Goal: Task Accomplishment & Management: Complete application form

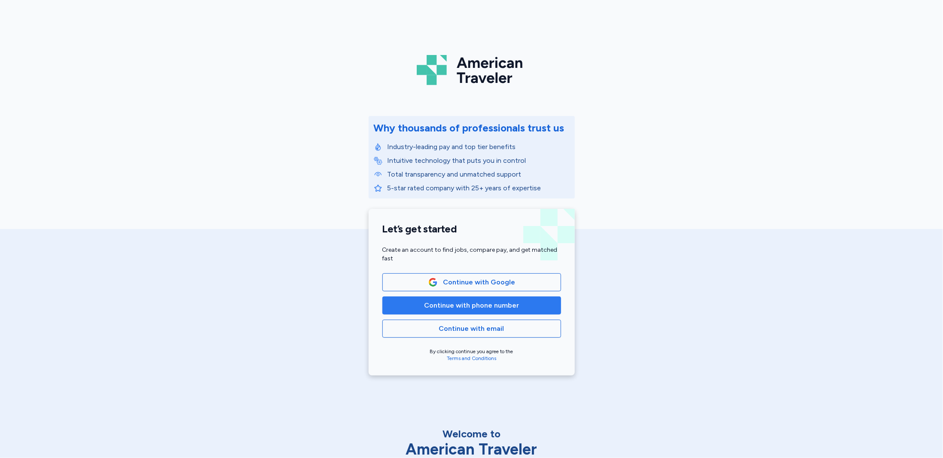
click at [431, 307] on span "Continue with phone number" at bounding box center [471, 305] width 95 height 10
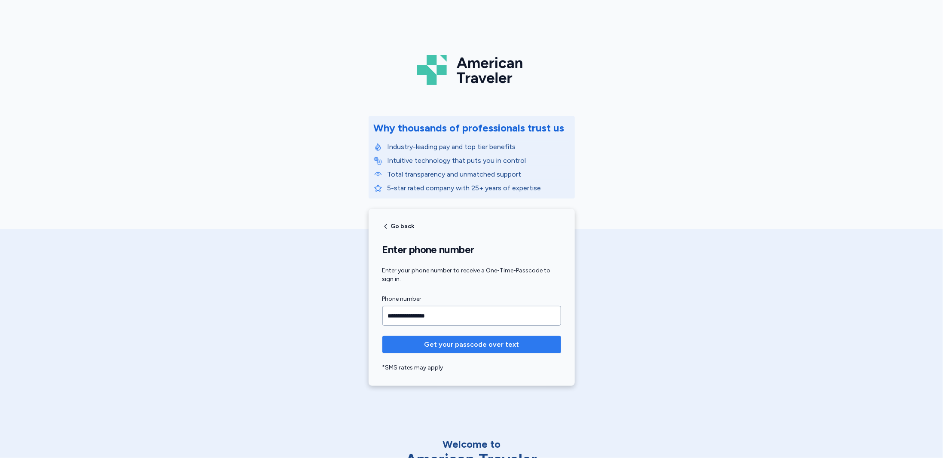
type input "**********"
click at [433, 344] on span "Get your passcode over text" at bounding box center [471, 344] width 95 height 10
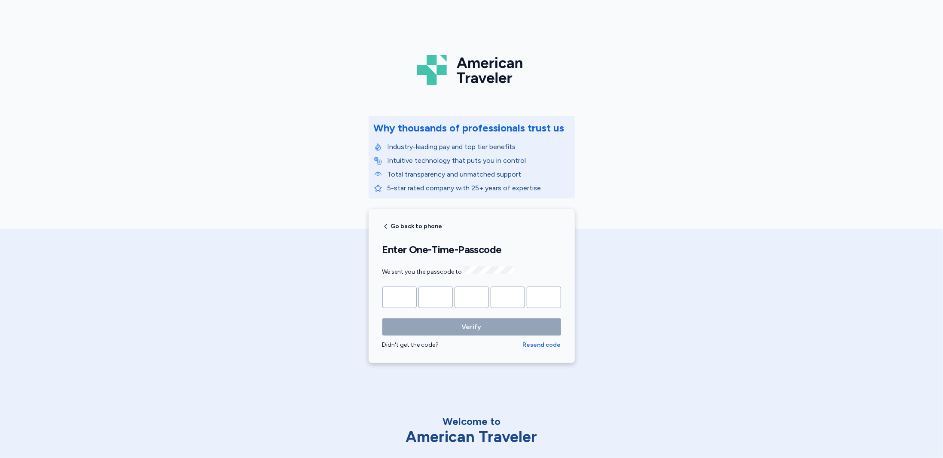
type input "*"
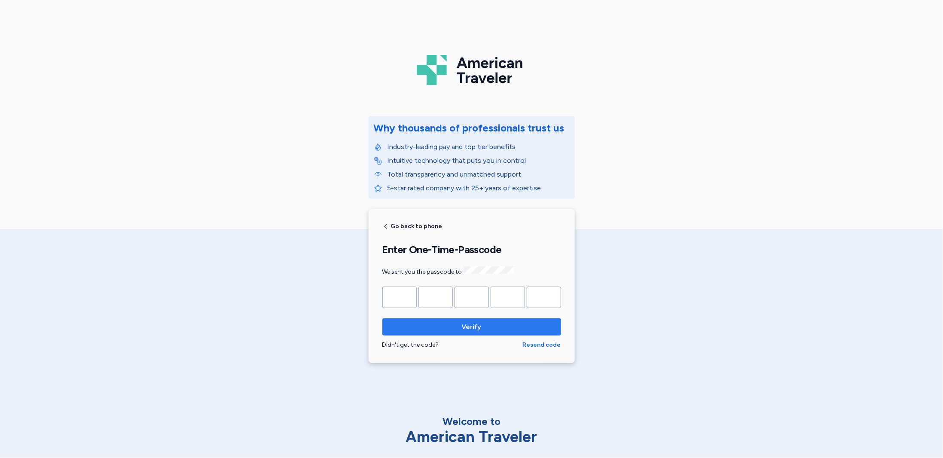
click at [469, 330] on span "Verify" at bounding box center [472, 327] width 20 height 10
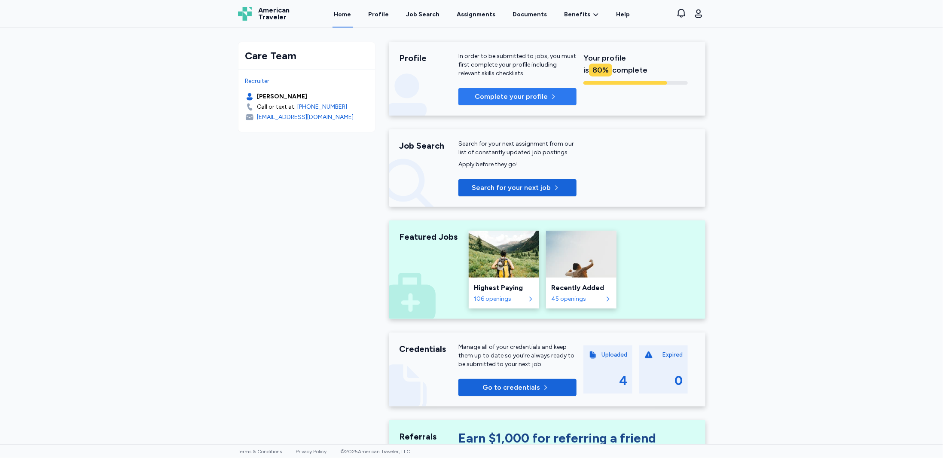
click at [501, 97] on p "Complete your profile" at bounding box center [511, 97] width 73 height 10
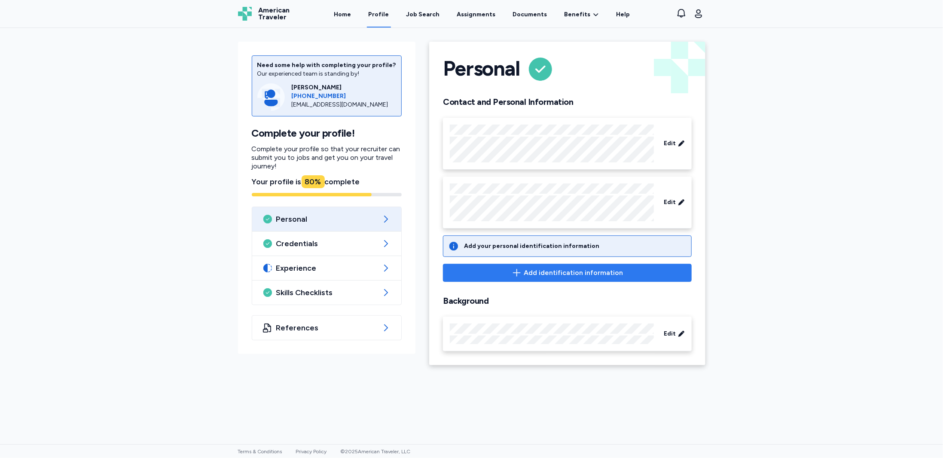
click at [502, 273] on span "Add identification information" at bounding box center [567, 273] width 234 height 10
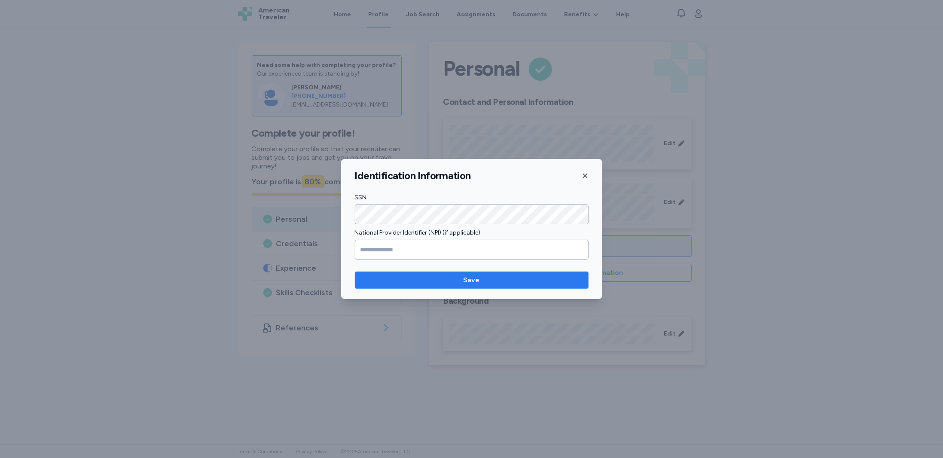
click at [473, 280] on span "Save" at bounding box center [472, 280] width 16 height 10
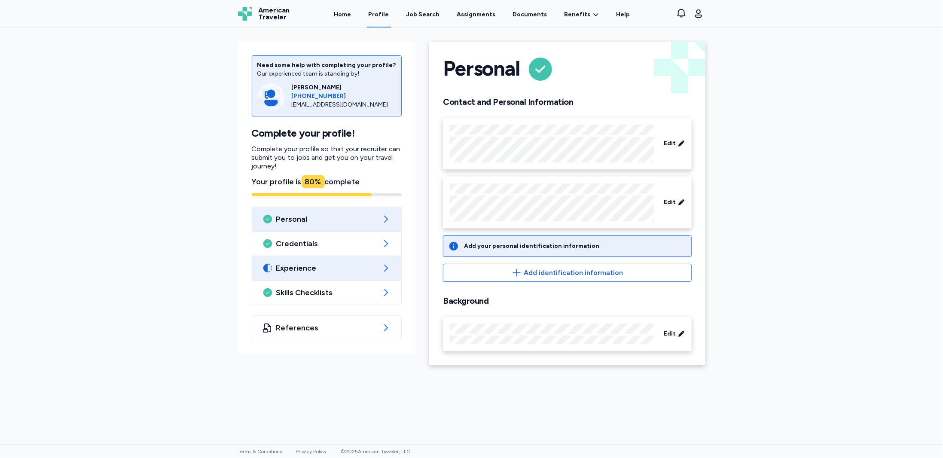
click at [320, 271] on span "Experience" at bounding box center [326, 268] width 101 height 10
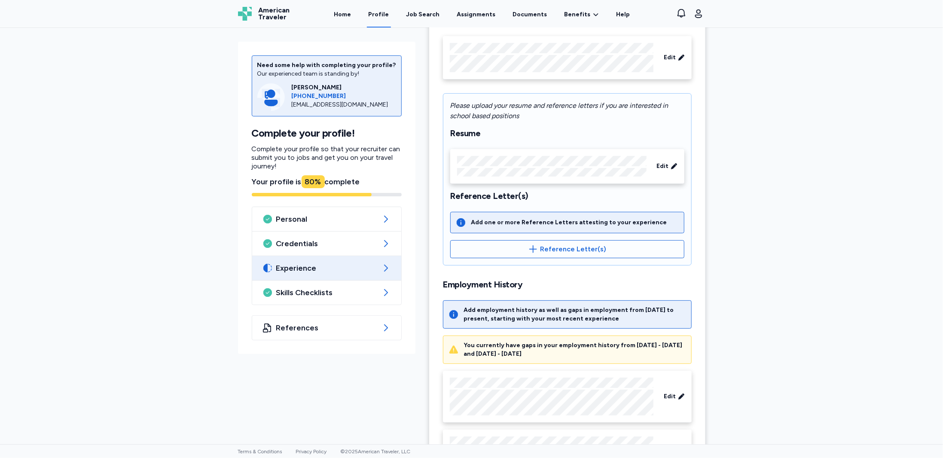
scroll to position [86, 0]
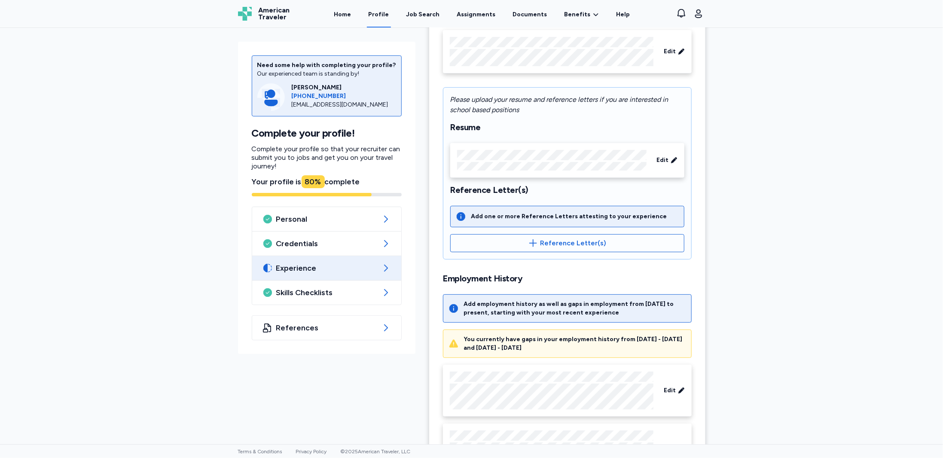
click at [523, 217] on div "Add one or more Reference Letters attesting to your experience" at bounding box center [569, 216] width 196 height 9
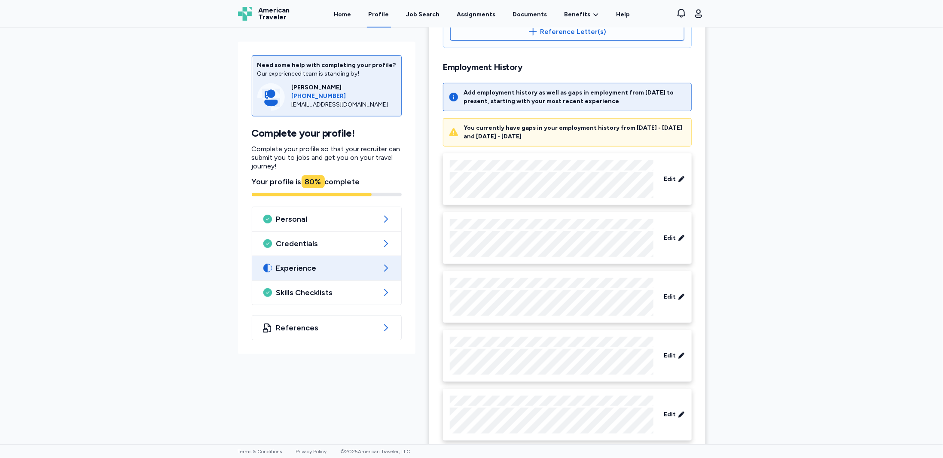
scroll to position [301, 0]
